Goal: Task Accomplishment & Management: Manage account settings

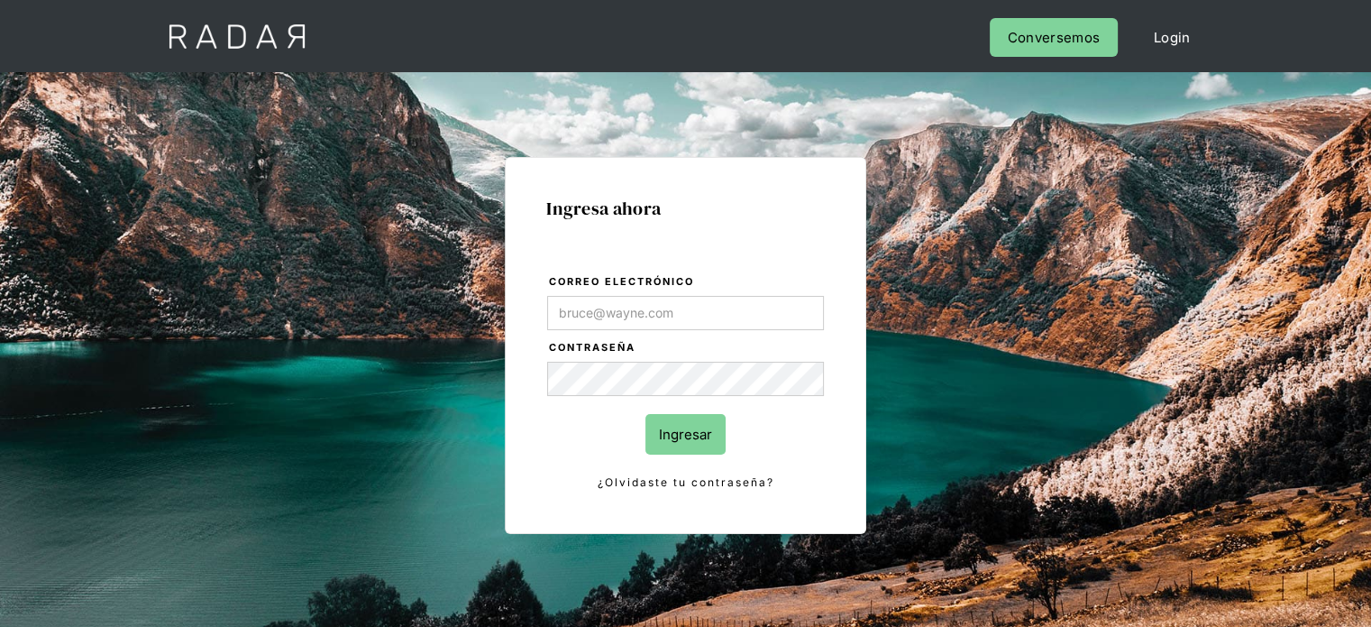
click at [605, 298] on input "Correo electrónico" at bounding box center [685, 313] width 277 height 34
type input "jtolve@bamboopayment.com"
click at [687, 427] on input "Ingresar" at bounding box center [686, 434] width 80 height 41
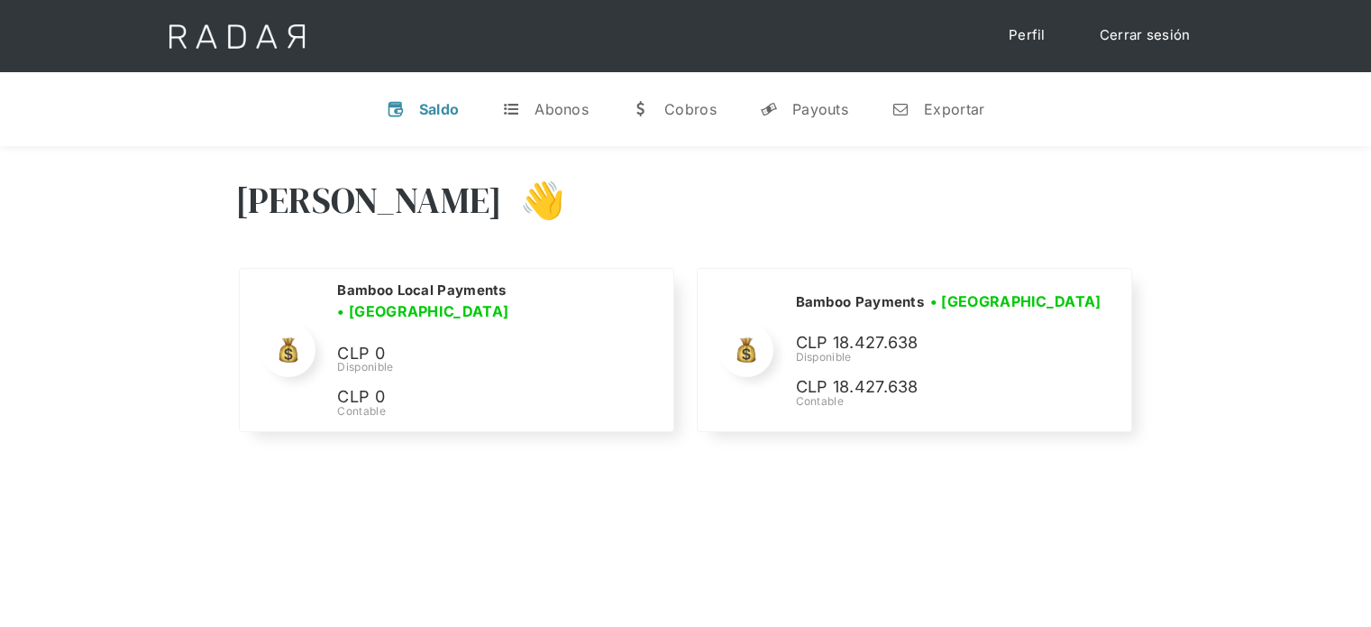
click at [985, 230] on div "Hola Joaquín 👋" at bounding box center [686, 214] width 902 height 108
